Goal: Information Seeking & Learning: Learn about a topic

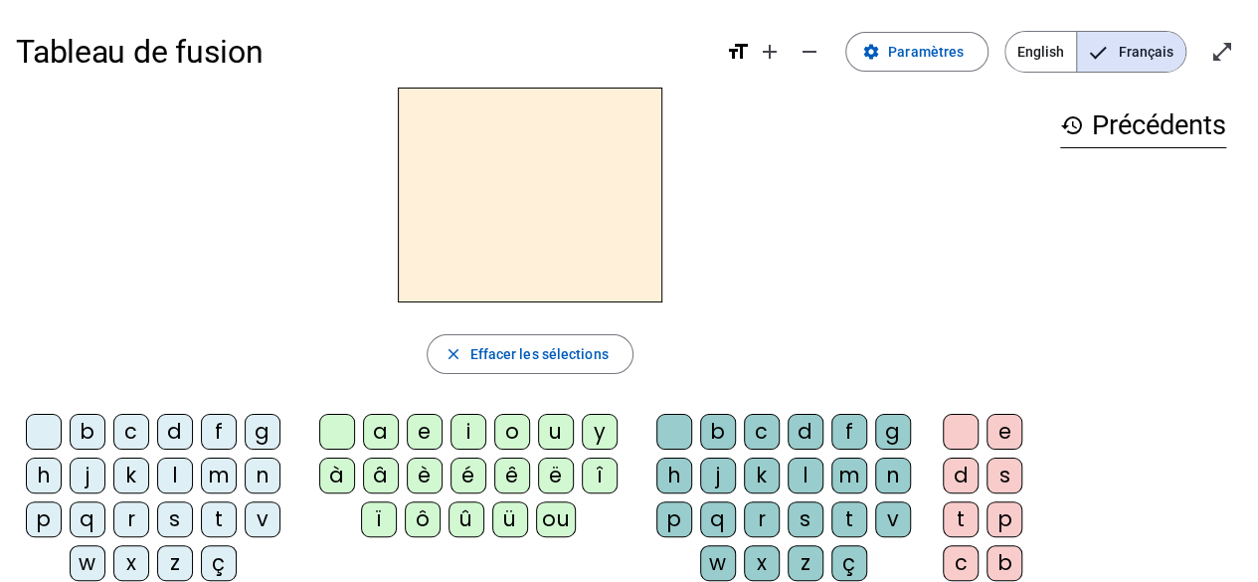
click at [169, 512] on div "s" at bounding box center [175, 519] width 36 height 36
click at [452, 428] on div "i" at bounding box center [468, 432] width 36 height 36
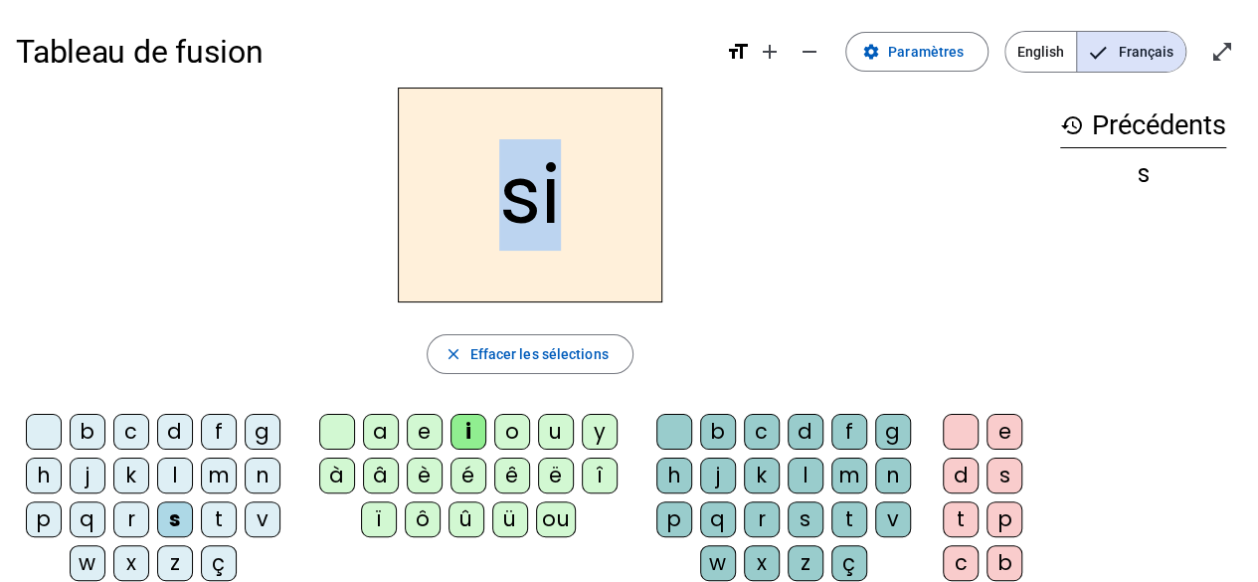
drag, startPoint x: 509, startPoint y: 217, endPoint x: 564, endPoint y: 210, distance: 55.1
click at [564, 210] on h2 "si" at bounding box center [530, 194] width 264 height 215
click at [766, 214] on div "si" at bounding box center [530, 194] width 1028 height 215
click at [253, 468] on div "n" at bounding box center [263, 475] width 36 height 36
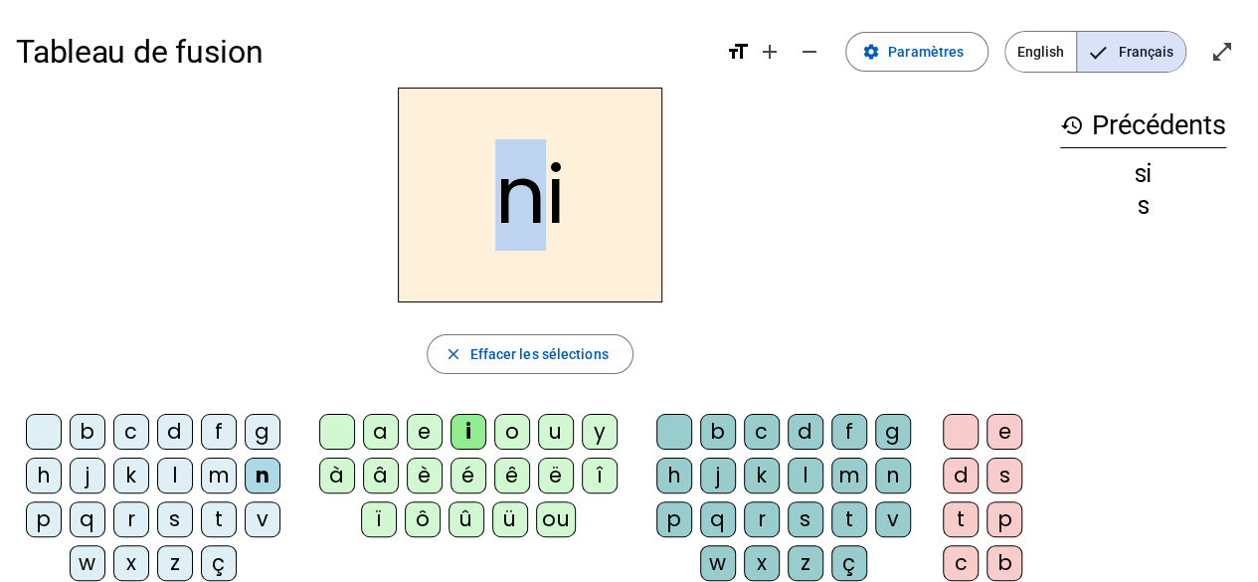
drag, startPoint x: 499, startPoint y: 208, endPoint x: 533, endPoint y: 207, distance: 33.8
click at [533, 207] on h2 "ni" at bounding box center [530, 194] width 264 height 215
click at [551, 198] on h2 "ni" at bounding box center [530, 194] width 264 height 215
click at [489, 198] on h2 "ni" at bounding box center [530, 194] width 264 height 215
click at [224, 478] on div "m" at bounding box center [219, 475] width 36 height 36
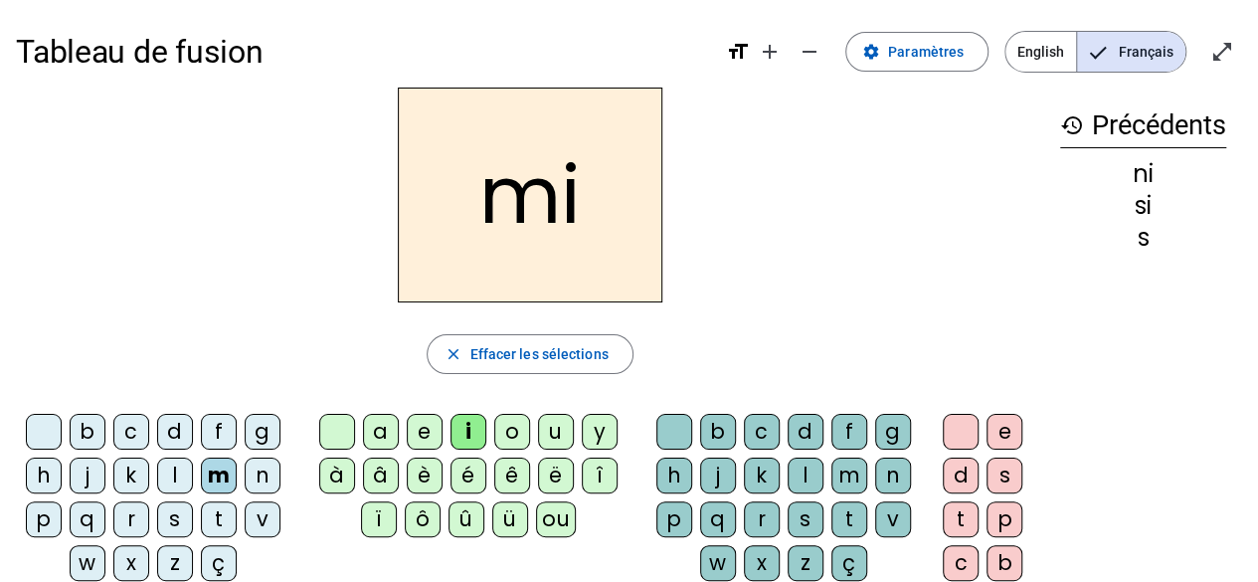
click at [226, 431] on div "f" at bounding box center [219, 432] width 36 height 36
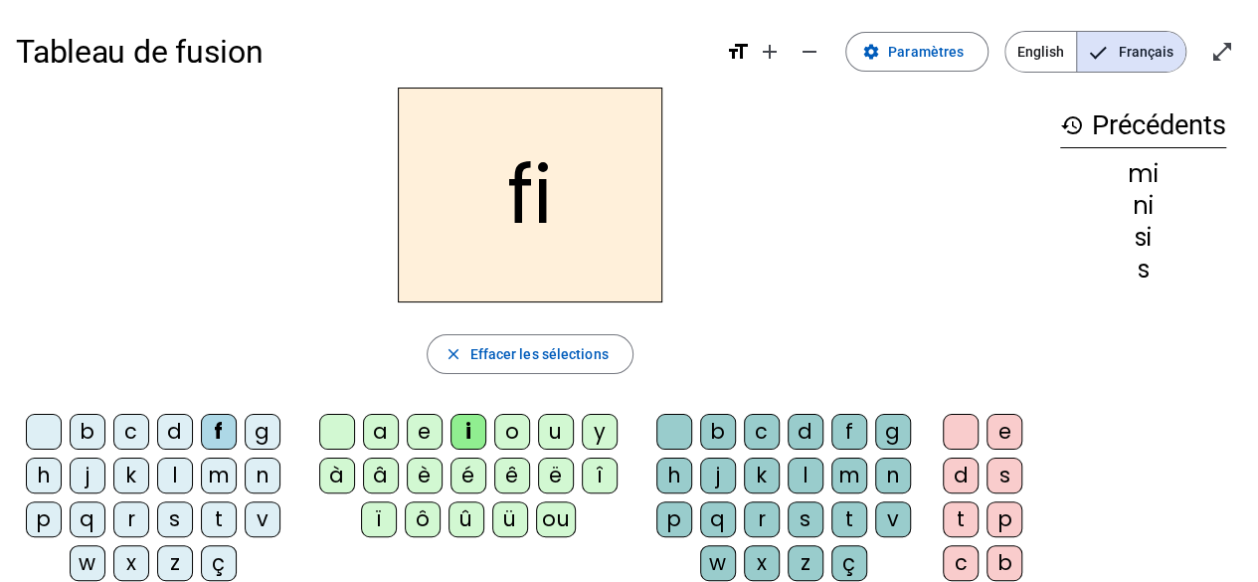
click at [803, 478] on div "l" at bounding box center [805, 475] width 36 height 36
click at [508, 207] on h2 "fil" at bounding box center [530, 194] width 264 height 215
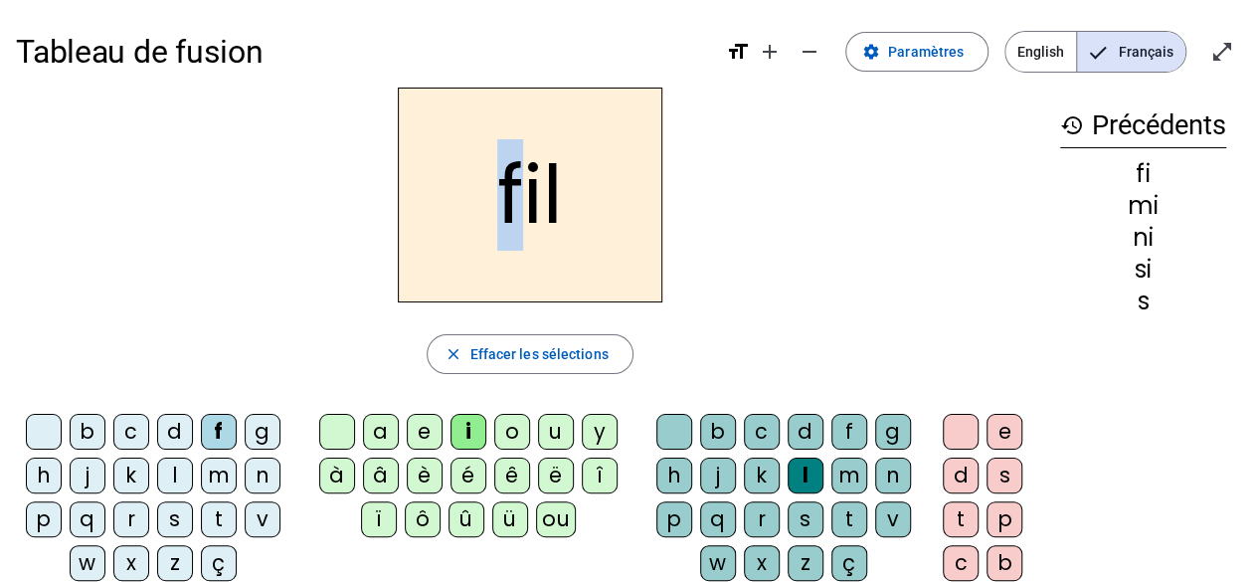
drag, startPoint x: 512, startPoint y: 204, endPoint x: 494, endPoint y: 205, distance: 17.9
click at [494, 205] on h2 "fil" at bounding box center [530, 194] width 264 height 215
drag, startPoint x: 539, startPoint y: 205, endPoint x: 523, endPoint y: 205, distance: 15.9
click at [523, 205] on h2 "fil" at bounding box center [530, 194] width 264 height 215
drag, startPoint x: 556, startPoint y: 206, endPoint x: 543, endPoint y: 206, distance: 12.9
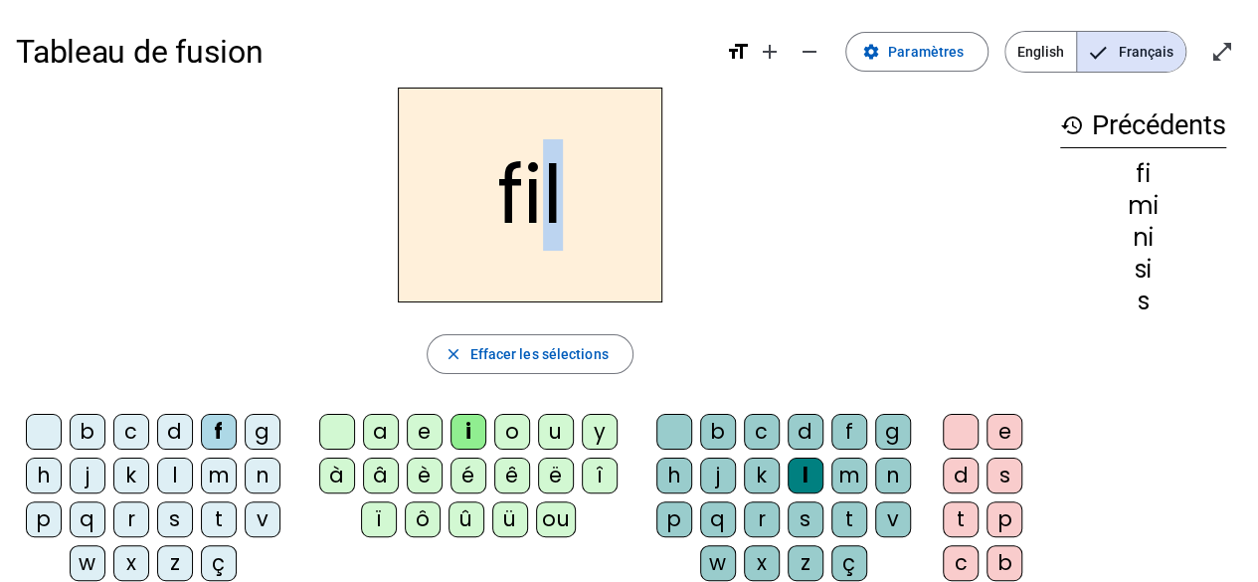
click at [543, 206] on h2 "fil" at bounding box center [530, 194] width 264 height 215
click at [595, 228] on h2 "fil" at bounding box center [530, 194] width 264 height 215
drag, startPoint x: 494, startPoint y: 196, endPoint x: 553, endPoint y: 191, distance: 58.9
click at [552, 191] on h2 "fil" at bounding box center [530, 194] width 264 height 215
click at [523, 205] on h2 "fil" at bounding box center [530, 194] width 264 height 215
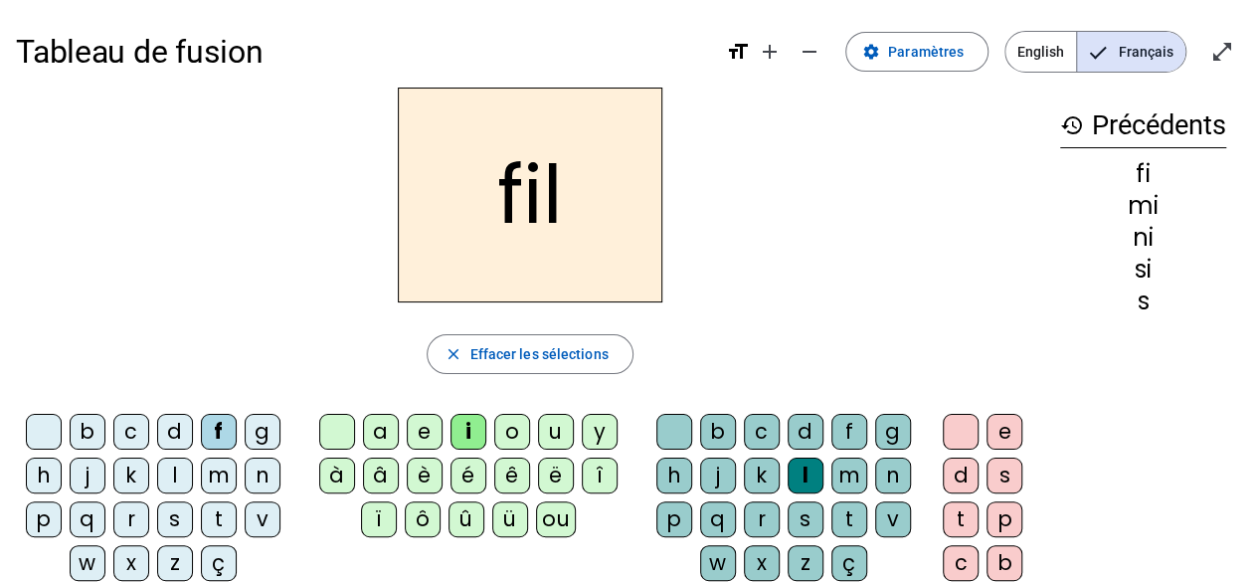
click at [392, 429] on div "a" at bounding box center [381, 432] width 36 height 36
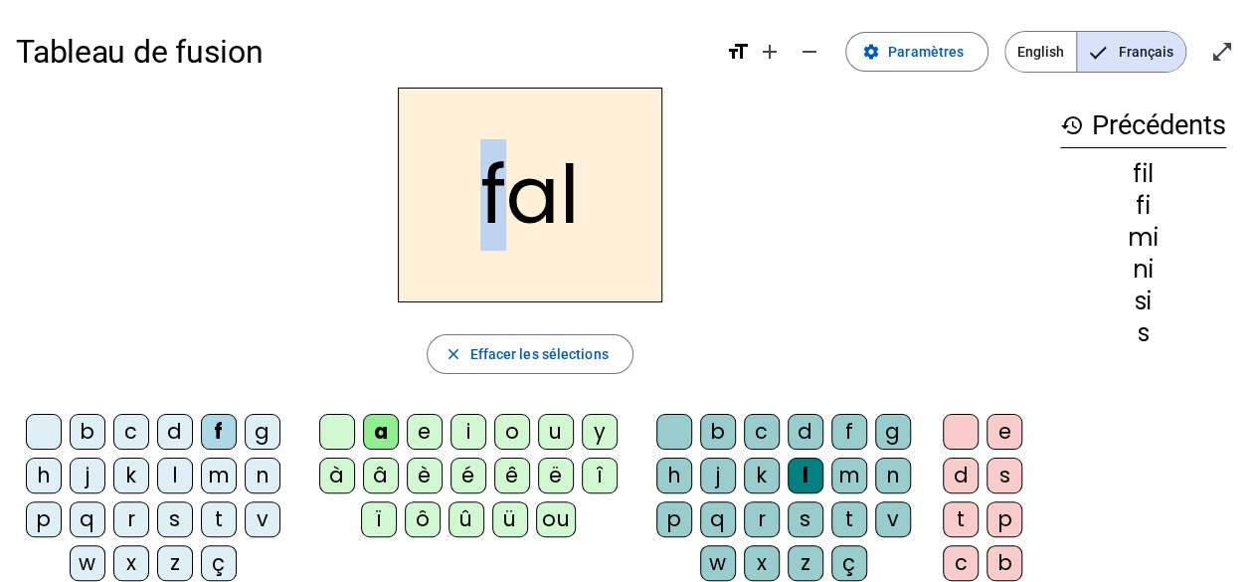
drag, startPoint x: 495, startPoint y: 206, endPoint x: 469, endPoint y: 206, distance: 25.9
click at [469, 206] on h2 "fal" at bounding box center [530, 194] width 264 height 215
drag, startPoint x: 542, startPoint y: 197, endPoint x: 520, endPoint y: 198, distance: 21.9
click at [520, 198] on h2 "fal" at bounding box center [530, 194] width 264 height 215
drag, startPoint x: 570, startPoint y: 197, endPoint x: 557, endPoint y: 198, distance: 13.0
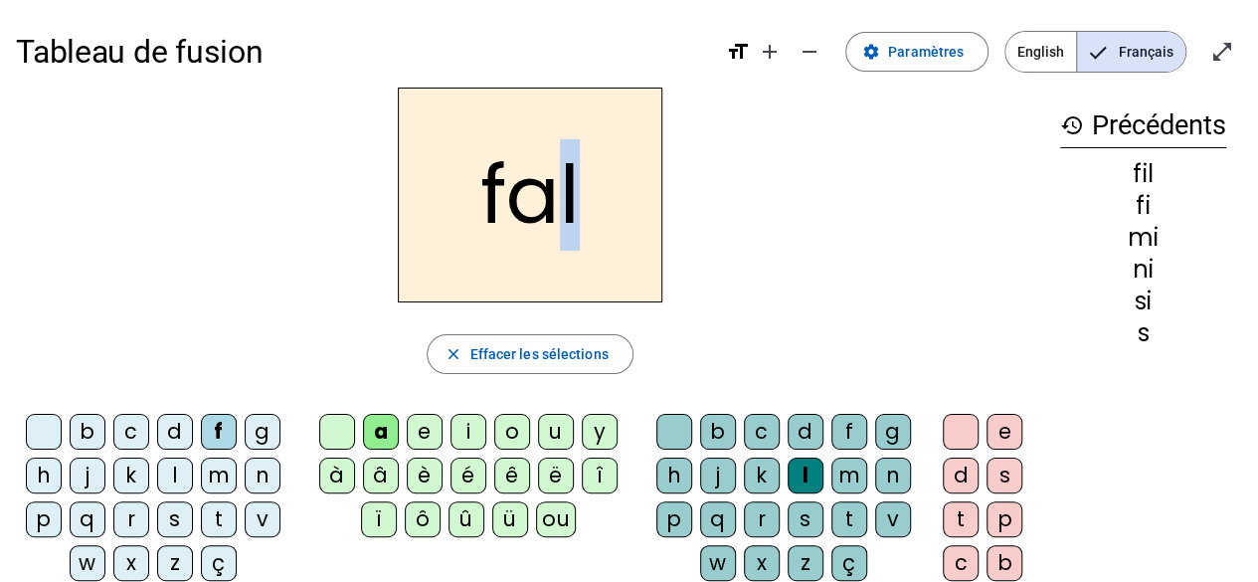
click at [557, 198] on h2 "fal" at bounding box center [530, 194] width 264 height 215
click at [607, 206] on h2 "fal" at bounding box center [530, 194] width 264 height 215
click at [429, 429] on div "e" at bounding box center [425, 432] width 36 height 36
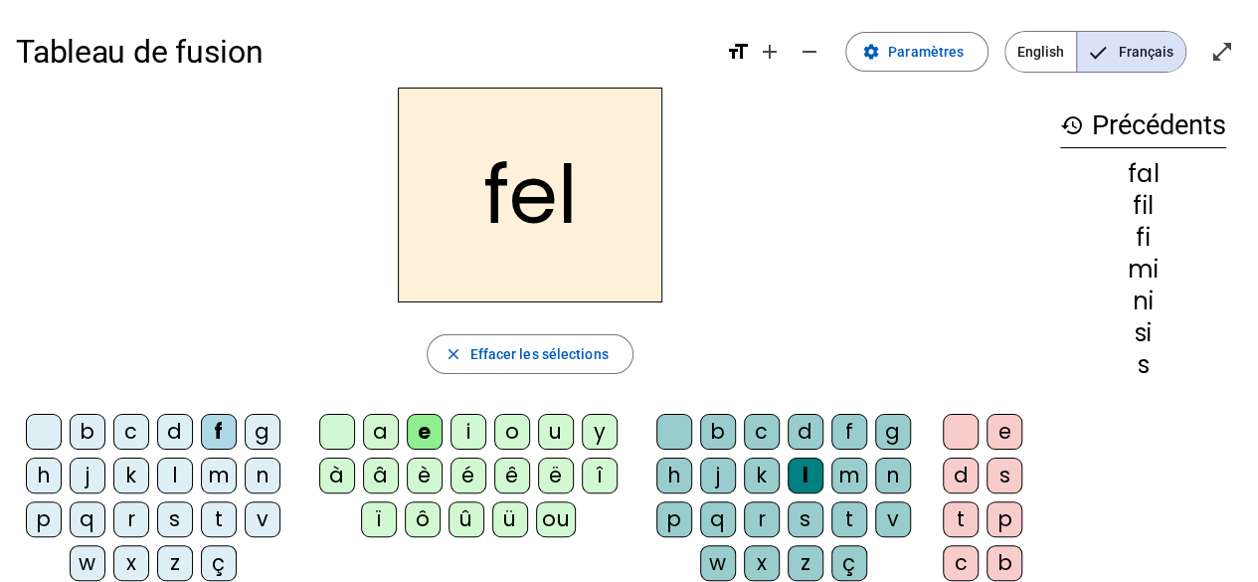
drag, startPoint x: 490, startPoint y: 222, endPoint x: 479, endPoint y: 222, distance: 10.9
click at [479, 222] on h2 "fel" at bounding box center [530, 194] width 264 height 215
drag, startPoint x: 495, startPoint y: 217, endPoint x: 484, endPoint y: 218, distance: 11.0
click at [484, 218] on h2 "fel" at bounding box center [530, 194] width 264 height 215
drag, startPoint x: 550, startPoint y: 207, endPoint x: 531, endPoint y: 207, distance: 18.9
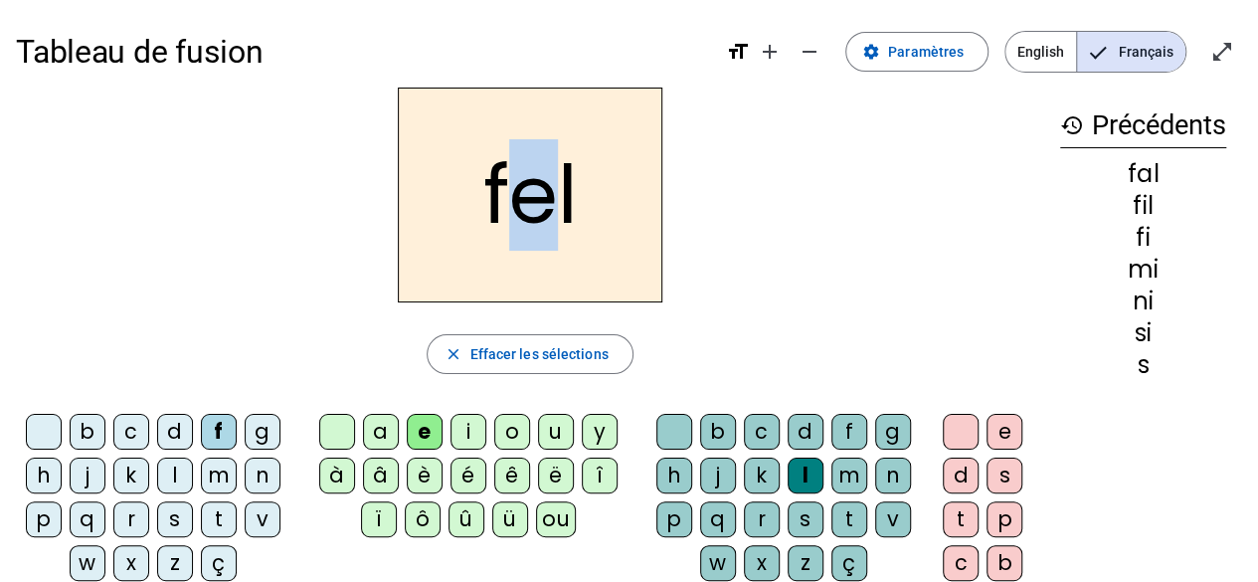
click at [531, 207] on h2 "fel" at bounding box center [530, 194] width 264 height 215
click at [565, 204] on h2 "fel" at bounding box center [530, 194] width 264 height 215
drag, startPoint x: 572, startPoint y: 204, endPoint x: 561, endPoint y: 204, distance: 10.9
click at [561, 204] on h2 "fel" at bounding box center [530, 194] width 264 height 215
click at [589, 203] on h2 "fel" at bounding box center [530, 194] width 264 height 215
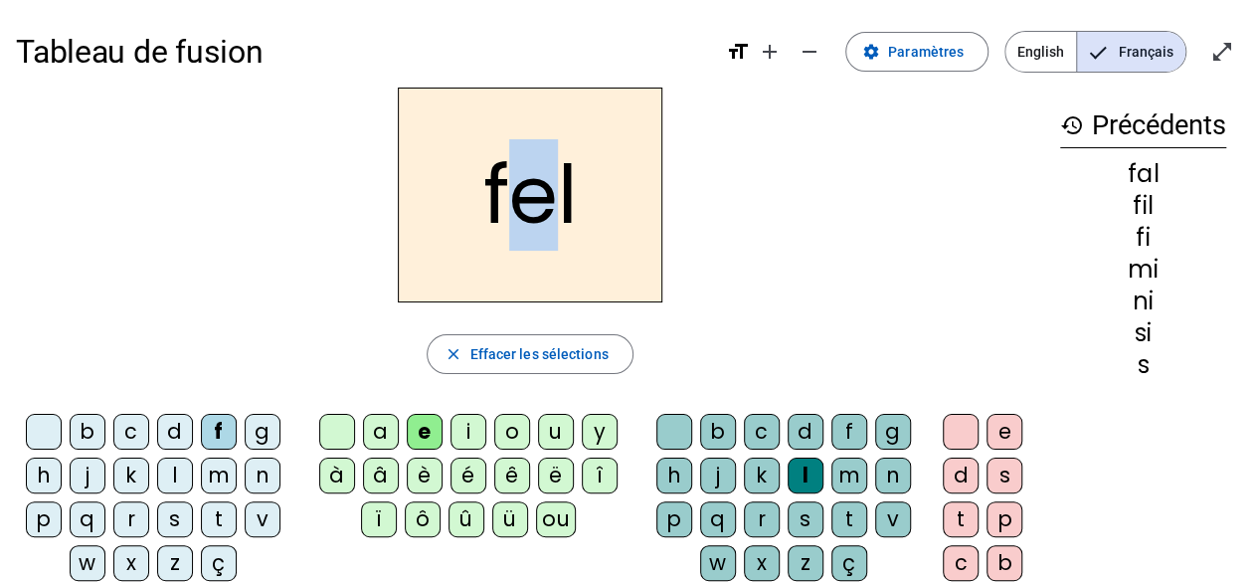
drag, startPoint x: 539, startPoint y: 194, endPoint x: 525, endPoint y: 200, distance: 15.1
click at [525, 200] on h2 "fel" at bounding box center [530, 194] width 264 height 215
click at [503, 431] on div "o" at bounding box center [512, 432] width 36 height 36
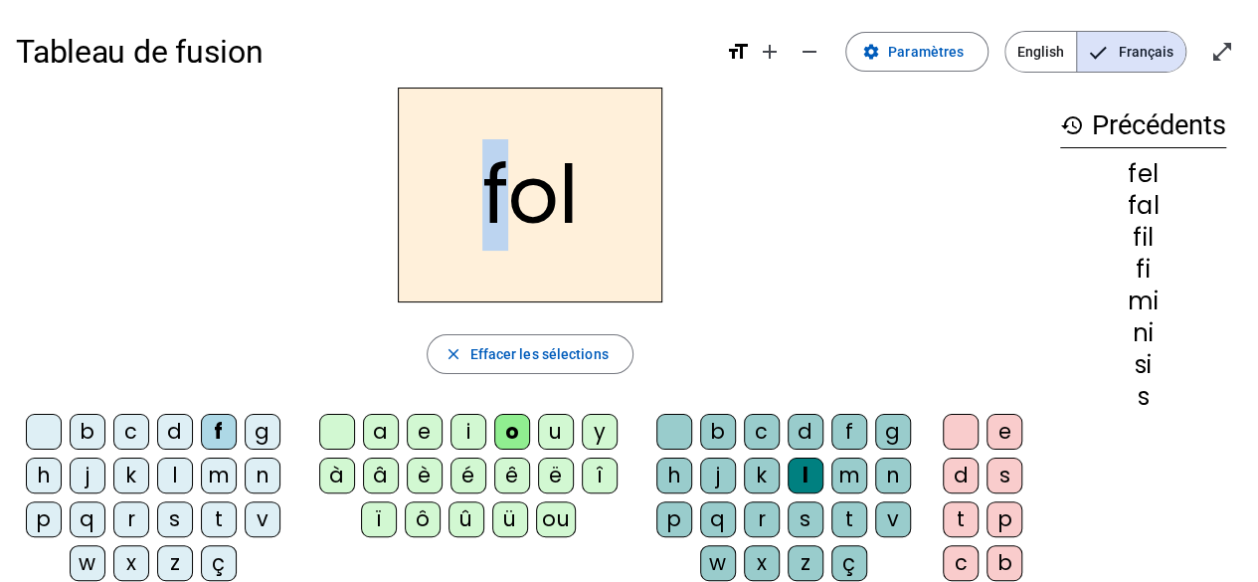
drag, startPoint x: 504, startPoint y: 228, endPoint x: 491, endPoint y: 226, distance: 13.1
click at [491, 226] on h2 "fol" at bounding box center [530, 194] width 264 height 215
click at [547, 214] on h2 "fol" at bounding box center [530, 194] width 264 height 215
drag, startPoint x: 549, startPoint y: 213, endPoint x: 531, endPoint y: 214, distance: 17.9
click at [531, 214] on h2 "fol" at bounding box center [530, 194] width 264 height 215
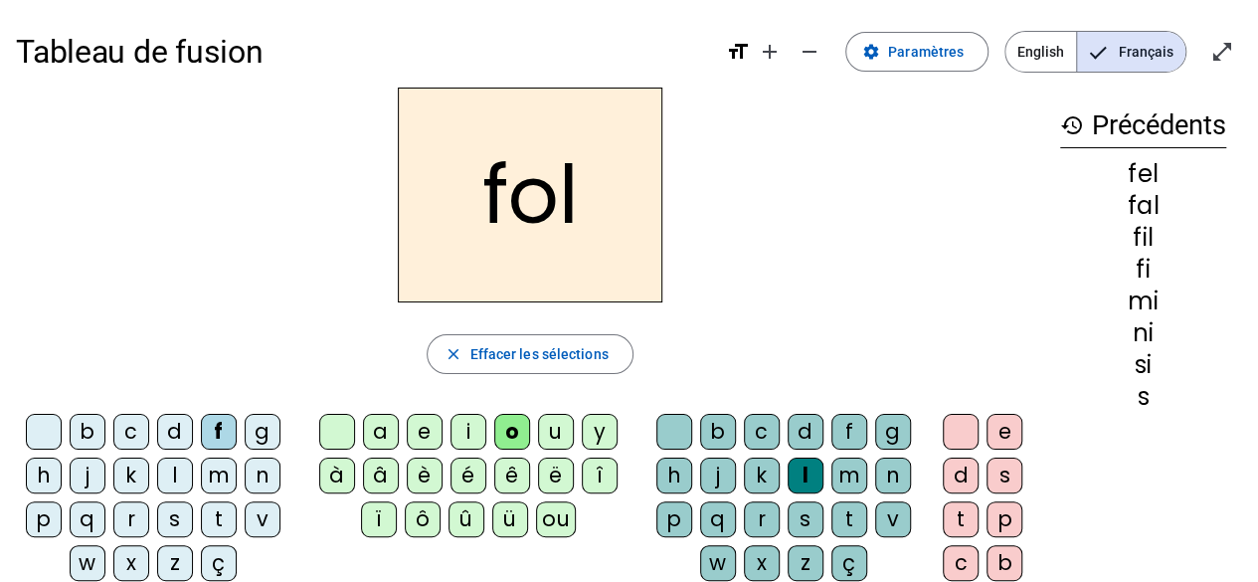
click at [596, 211] on h2 "fol" at bounding box center [530, 194] width 264 height 215
click at [561, 212] on h2 "fol" at bounding box center [530, 194] width 264 height 215
click at [531, 214] on h2 "fol" at bounding box center [530, 194] width 264 height 215
